Goal: Task Accomplishment & Management: Complete application form

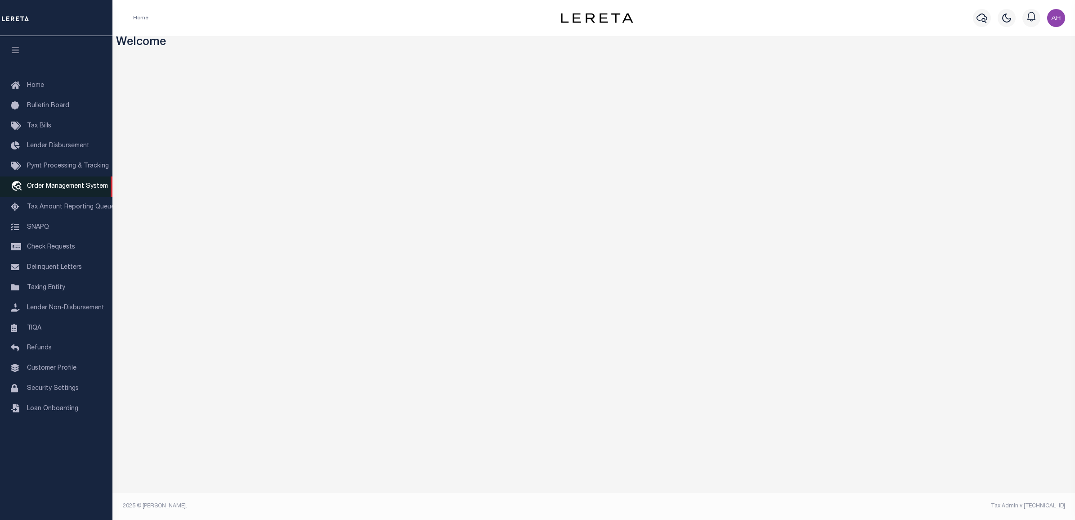
click at [61, 189] on span "Order Management System" at bounding box center [67, 186] width 81 height 6
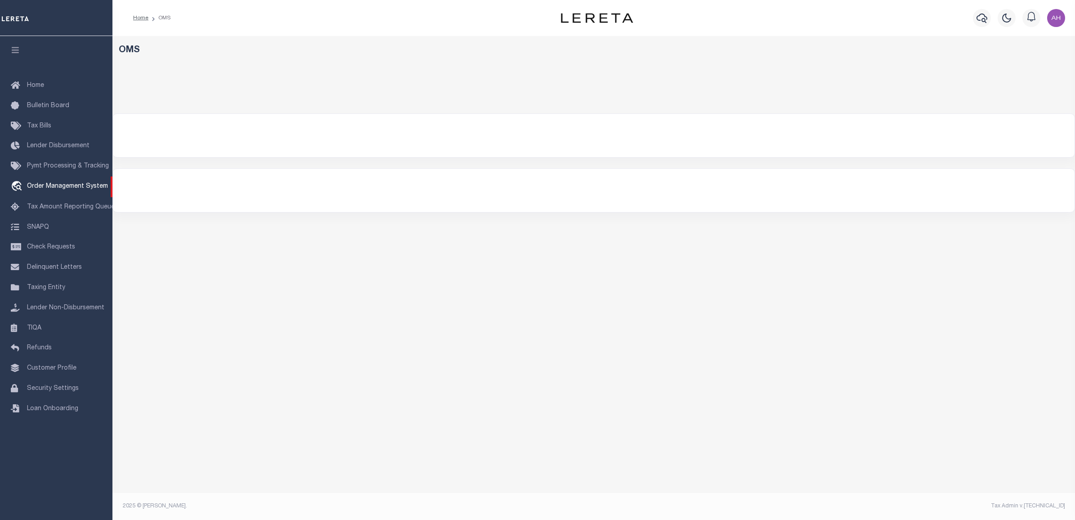
select select
select select "200"
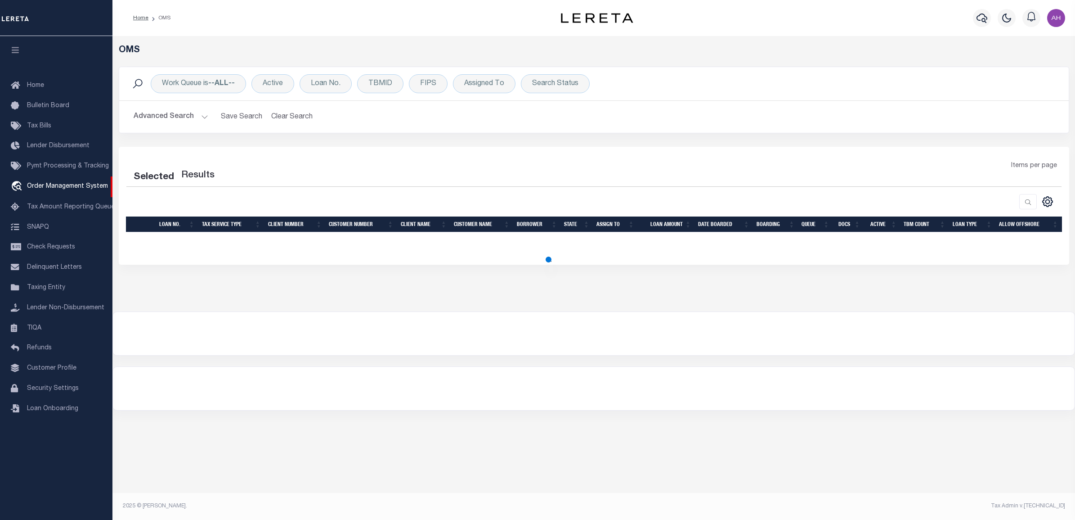
select select "200"
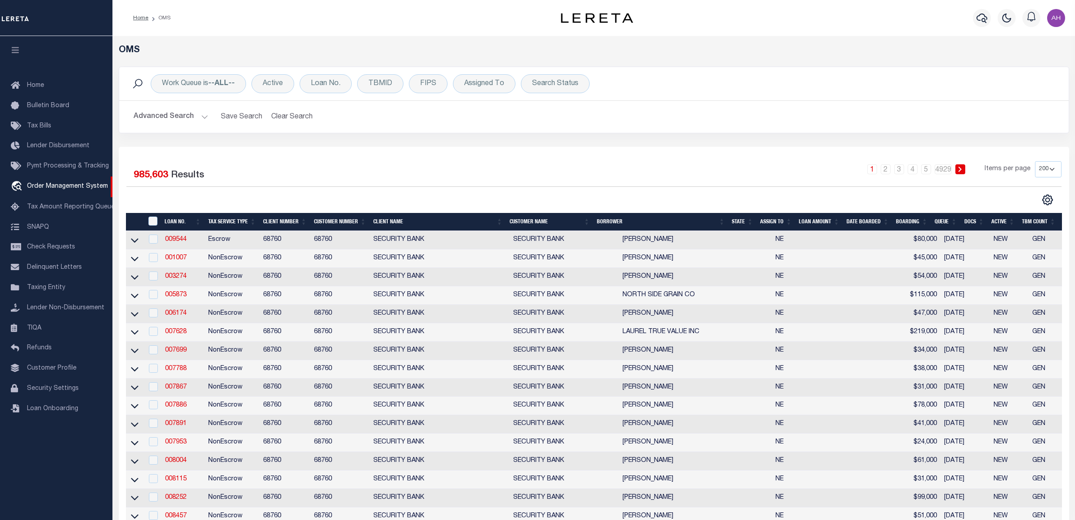
click at [179, 120] on button "Advanced Search" at bounding box center [171, 117] width 75 height 18
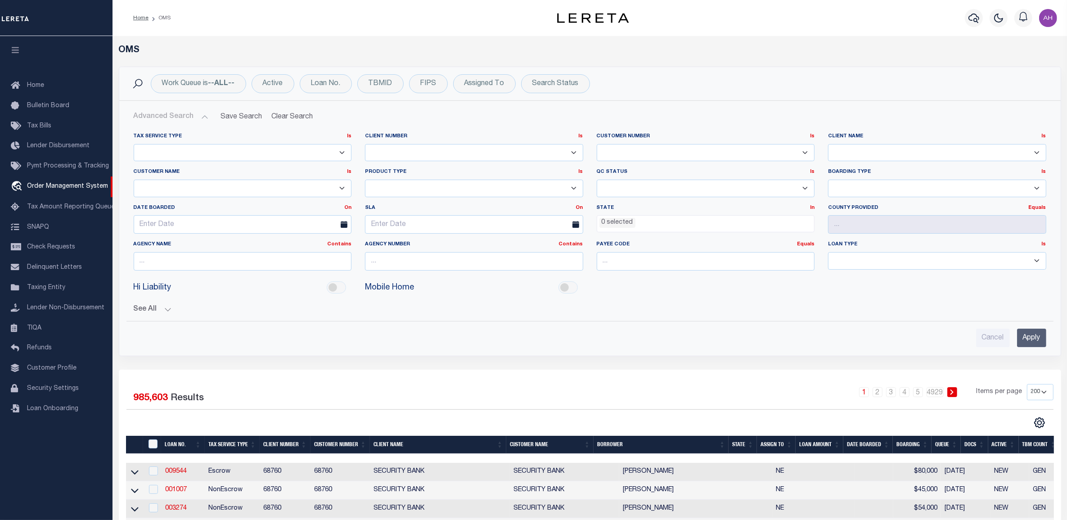
click at [399, 154] on select "091901 10001 1011 1012 1013 1014 101814 1019 1042 1049 1052 1053 1055 1058 1061…" at bounding box center [474, 153] width 218 height 18
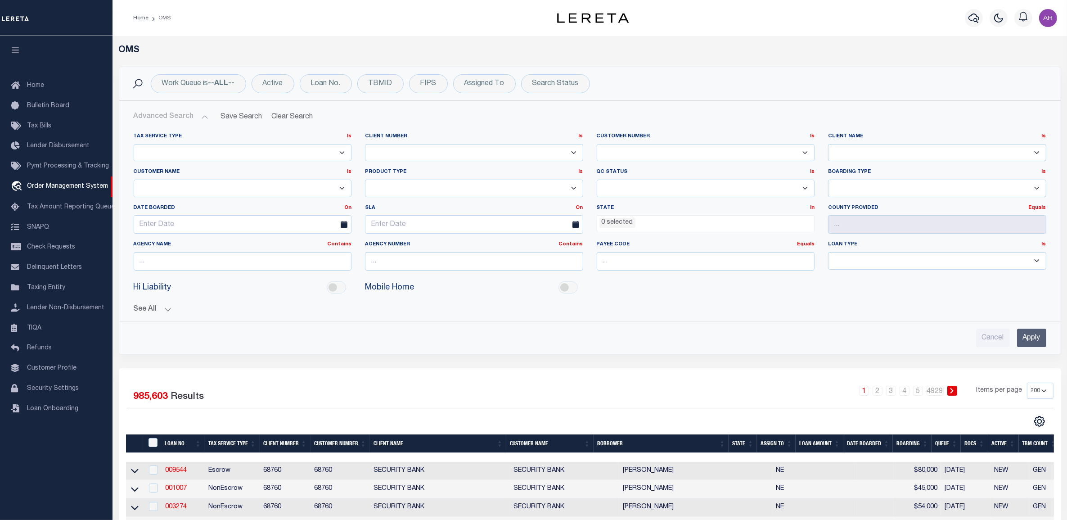
select select "3000"
click at [365, 144] on select "091901 10001 1011 1012 1013 1014 101814 1019 1042 1049 1052 1053 1055 1058 1061…" at bounding box center [474, 153] width 218 height 18
click at [1042, 341] on input "Apply" at bounding box center [1031, 337] width 29 height 18
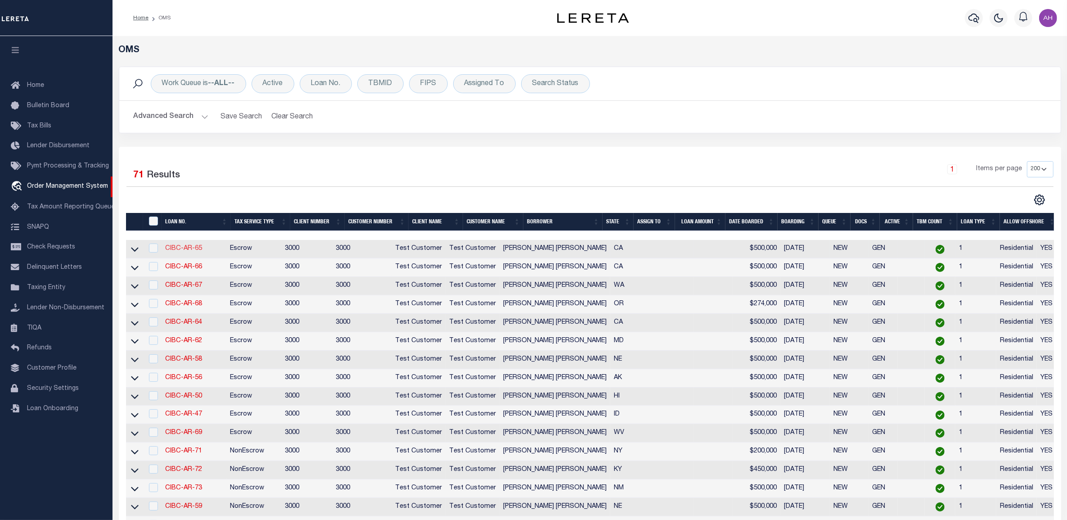
click at [180, 250] on link "CIBC-AR-65" at bounding box center [183, 248] width 37 height 6
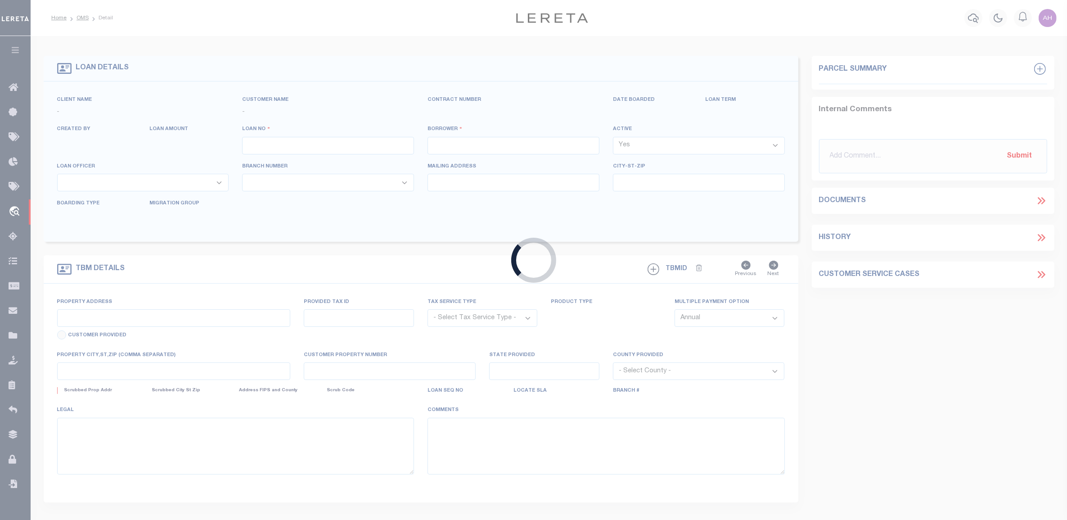
type input "CIBC-AR-65"
type input "[PERSON_NAME] [PERSON_NAME]"
select select
type input "[STREET_ADDRESS]"
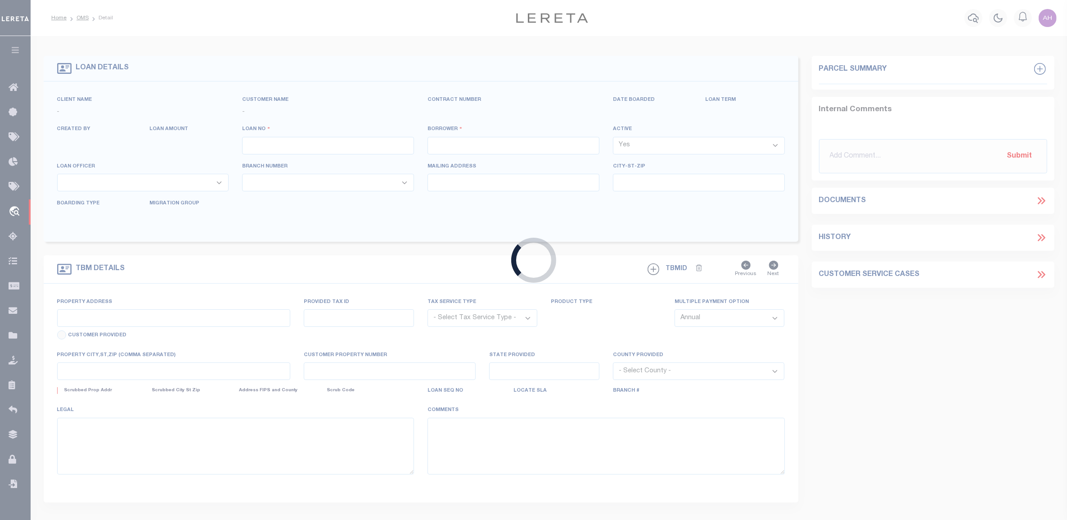
type input "[GEOGRAPHIC_DATA] 10977-1823"
type input "[DATE]"
select select "10"
select select "Escrow"
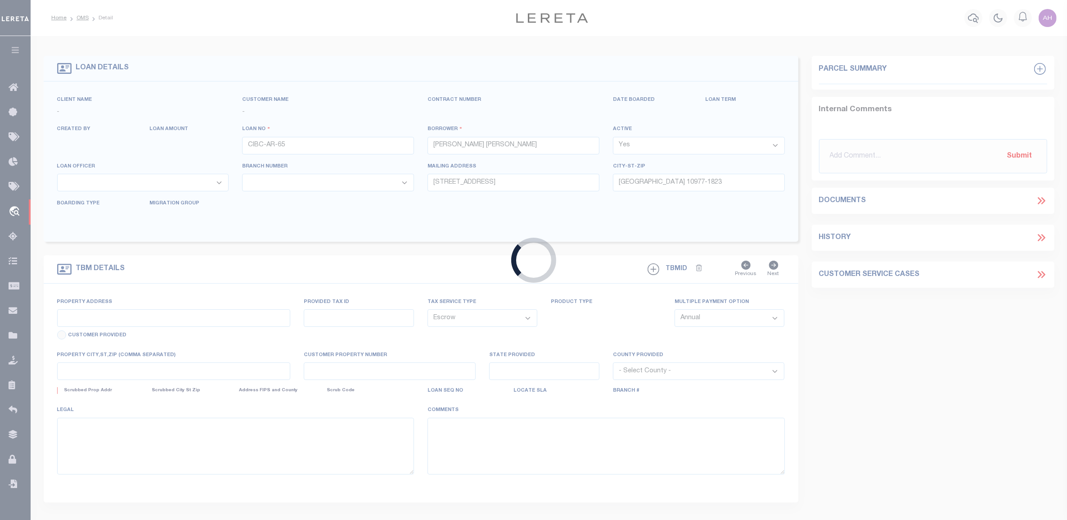
type input "[STREET_ADDRESS][PERSON_NAME]"
type input "1111"
select select
type input "VAN NUYS CA 91406-5074"
type input "11145"
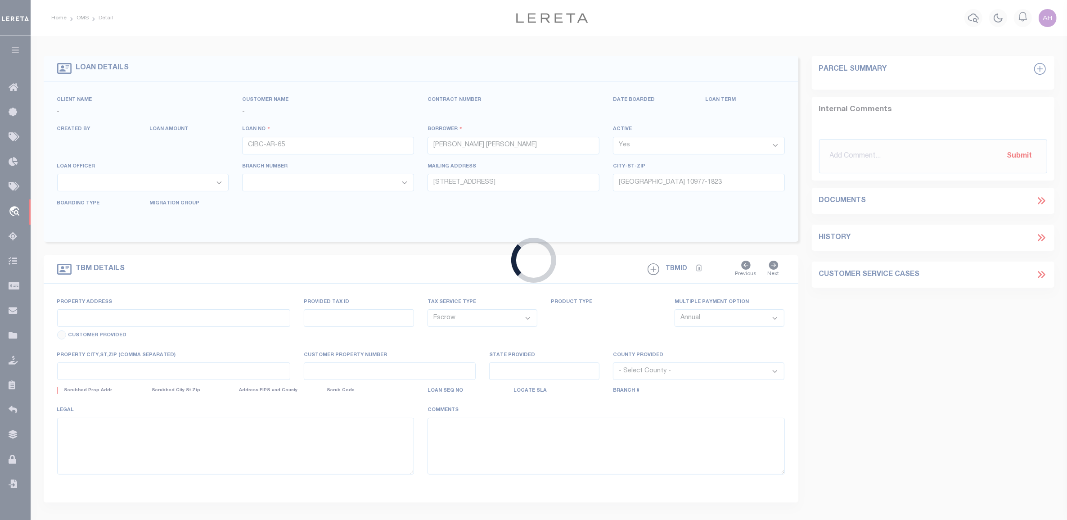
type input "CA"
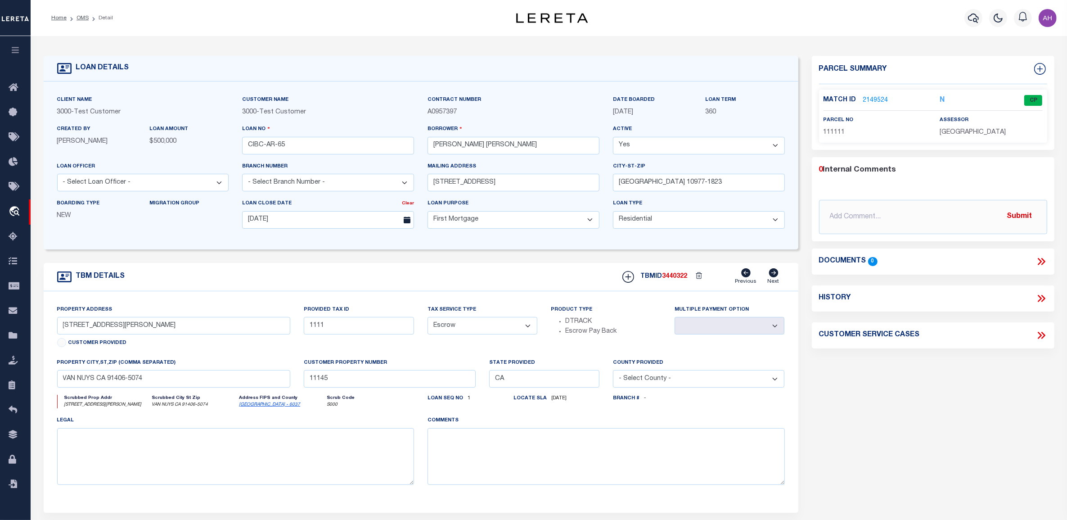
click at [1044, 259] on icon at bounding box center [1041, 262] width 12 height 12
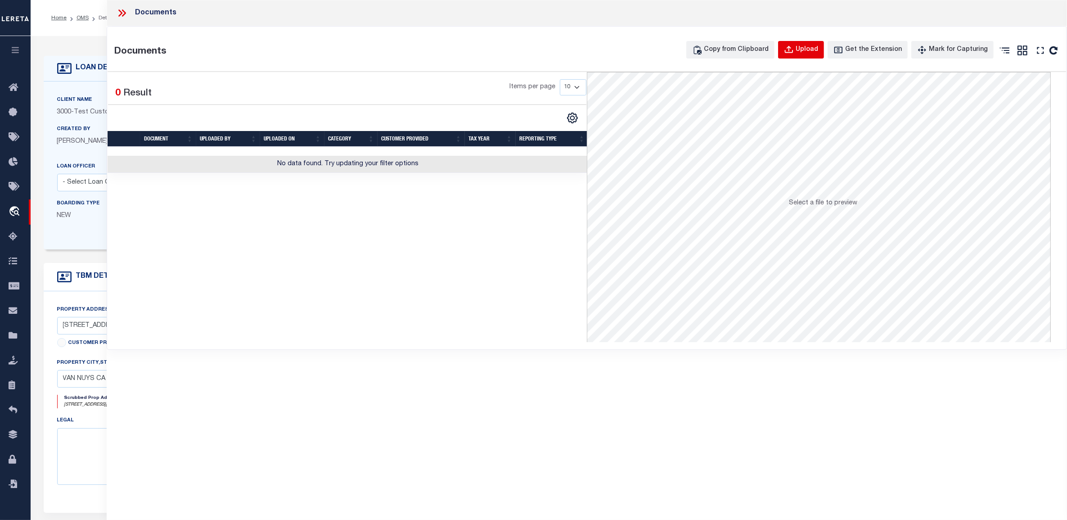
click at [816, 52] on div "Upload" at bounding box center [806, 50] width 22 height 10
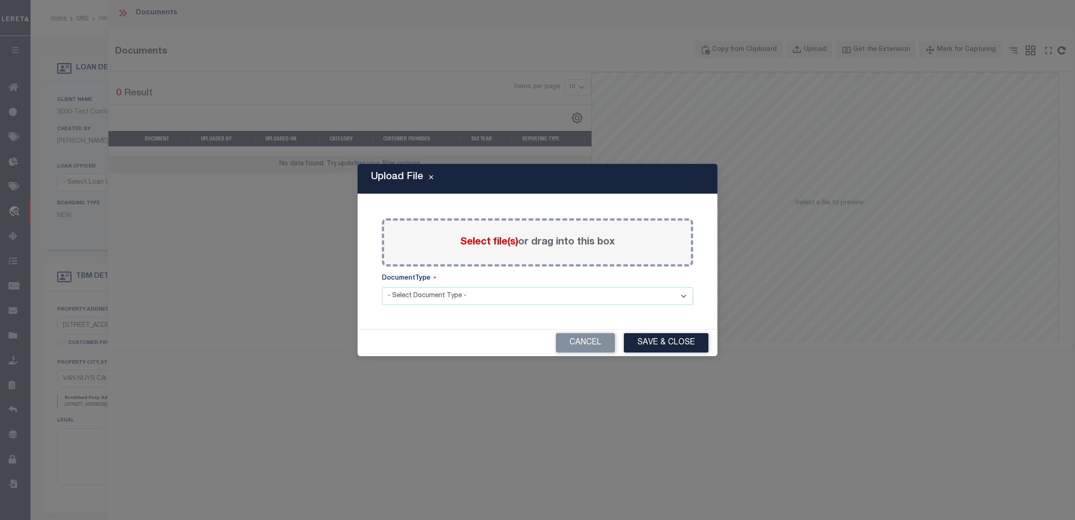
click at [489, 235] on label "Select file(s) or drag into this box" at bounding box center [537, 242] width 155 height 15
click at [0, 0] on input "Select file(s) or drag into this box" at bounding box center [0, 0] width 0 height 0
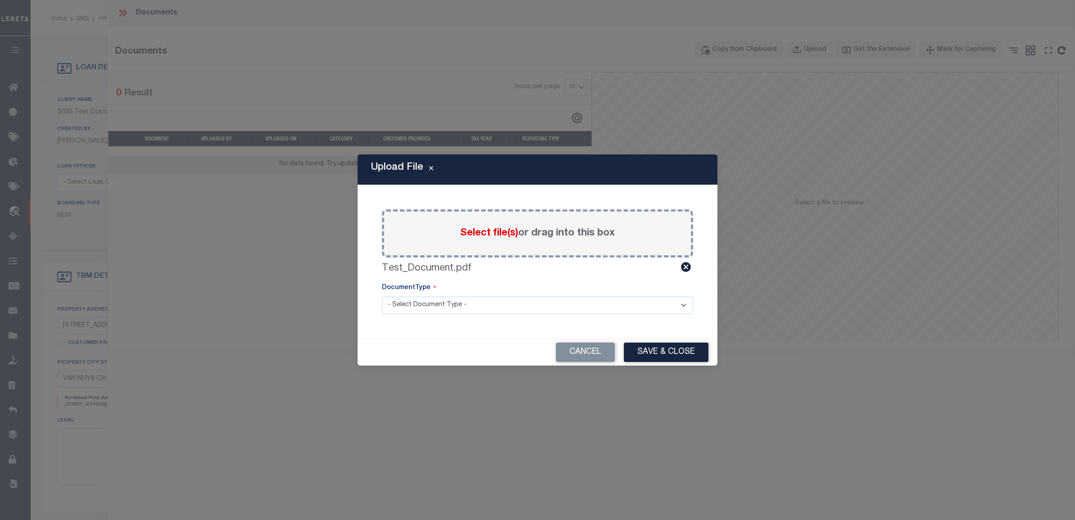
click at [513, 302] on select "- Select Document Type - LEGAL TAX SERVICE DOCUMENTS" at bounding box center [537, 305] width 311 height 18
select select "TAX"
click at [382, 296] on select "- Select Document Type - LEGAL TAX SERVICE DOCUMENTS" at bounding box center [537, 305] width 311 height 18
click at [690, 352] on button "Save & Close" at bounding box center [666, 351] width 85 height 19
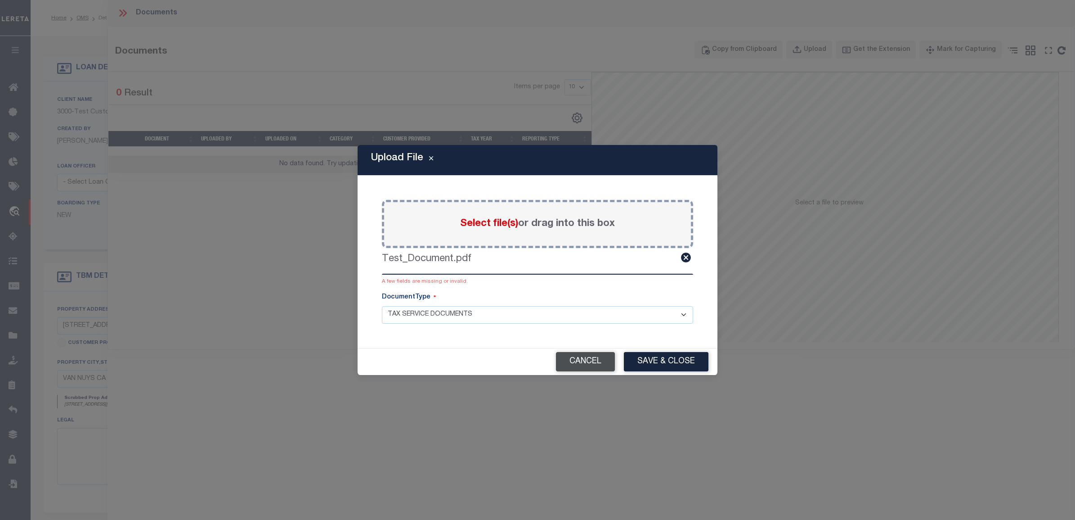
click at [592, 357] on button "Cancel" at bounding box center [585, 361] width 59 height 19
